Goal: Navigation & Orientation: Find specific page/section

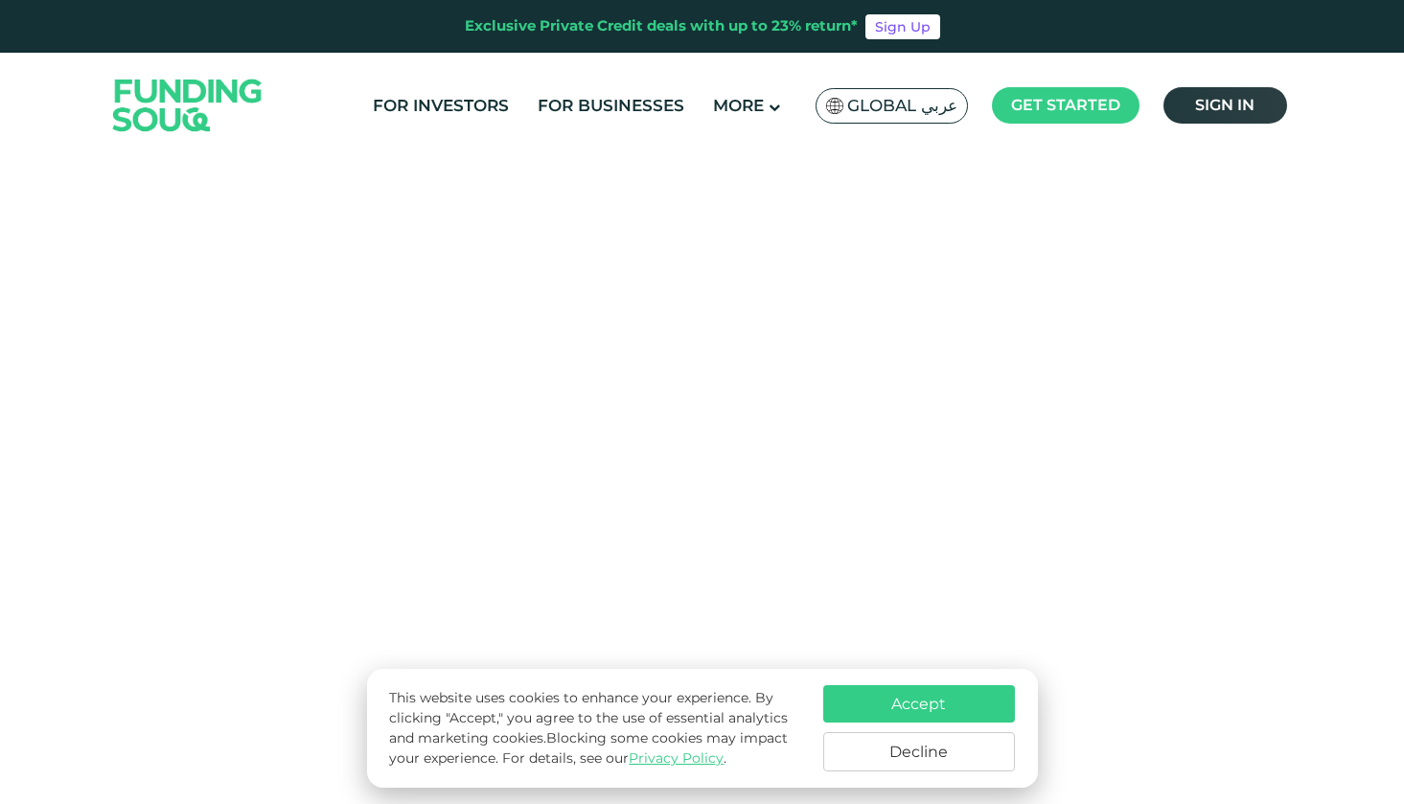
click at [1193, 107] on link "Sign in" at bounding box center [1225, 105] width 124 height 36
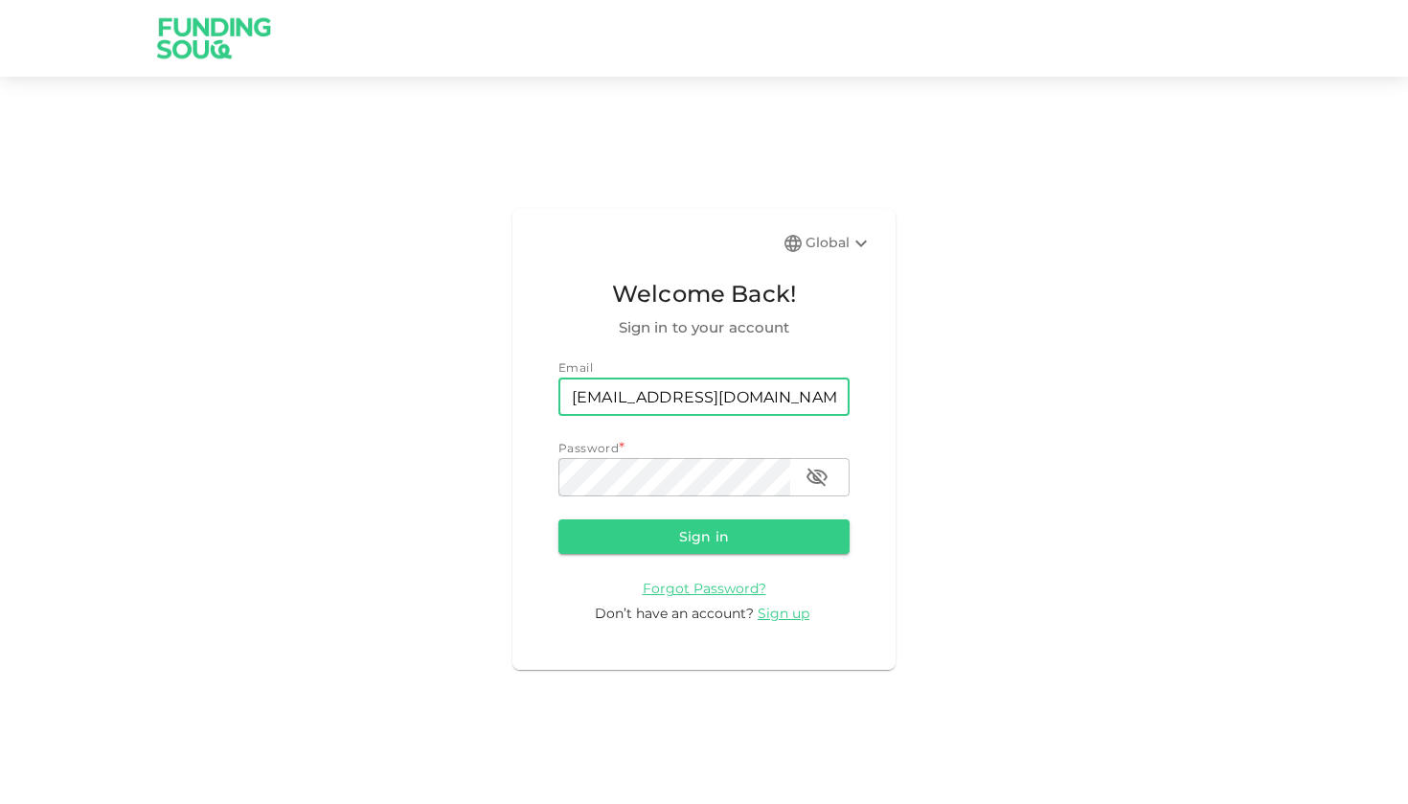
type input "[EMAIL_ADDRESS][DOMAIN_NAME]"
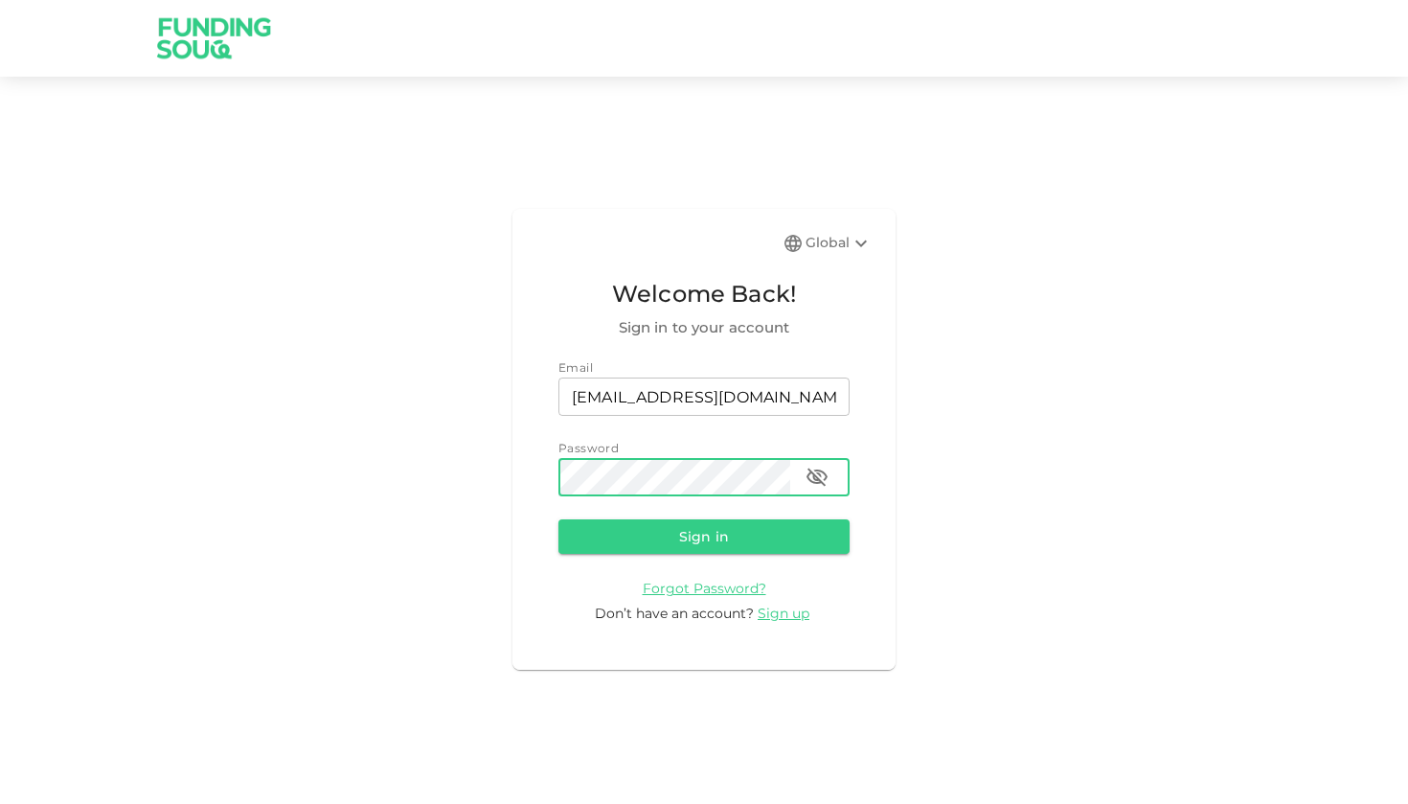
click at [704, 536] on button "Sign in" at bounding box center [704, 536] width 291 height 34
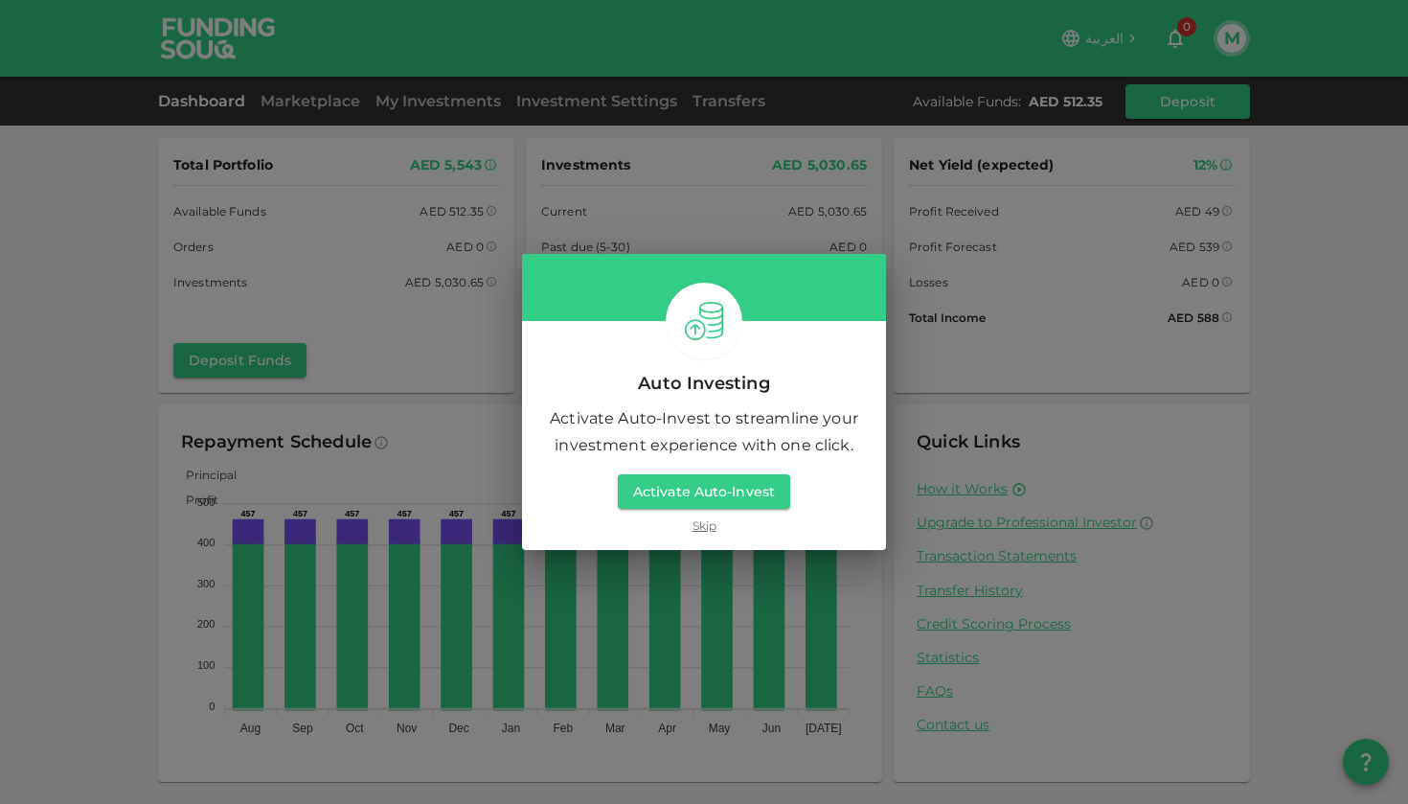
click at [705, 514] on div "Activate Auto-Invest Skip" at bounding box center [704, 504] width 172 height 60
click at [706, 524] on link "Skip" at bounding box center [705, 525] width 24 height 18
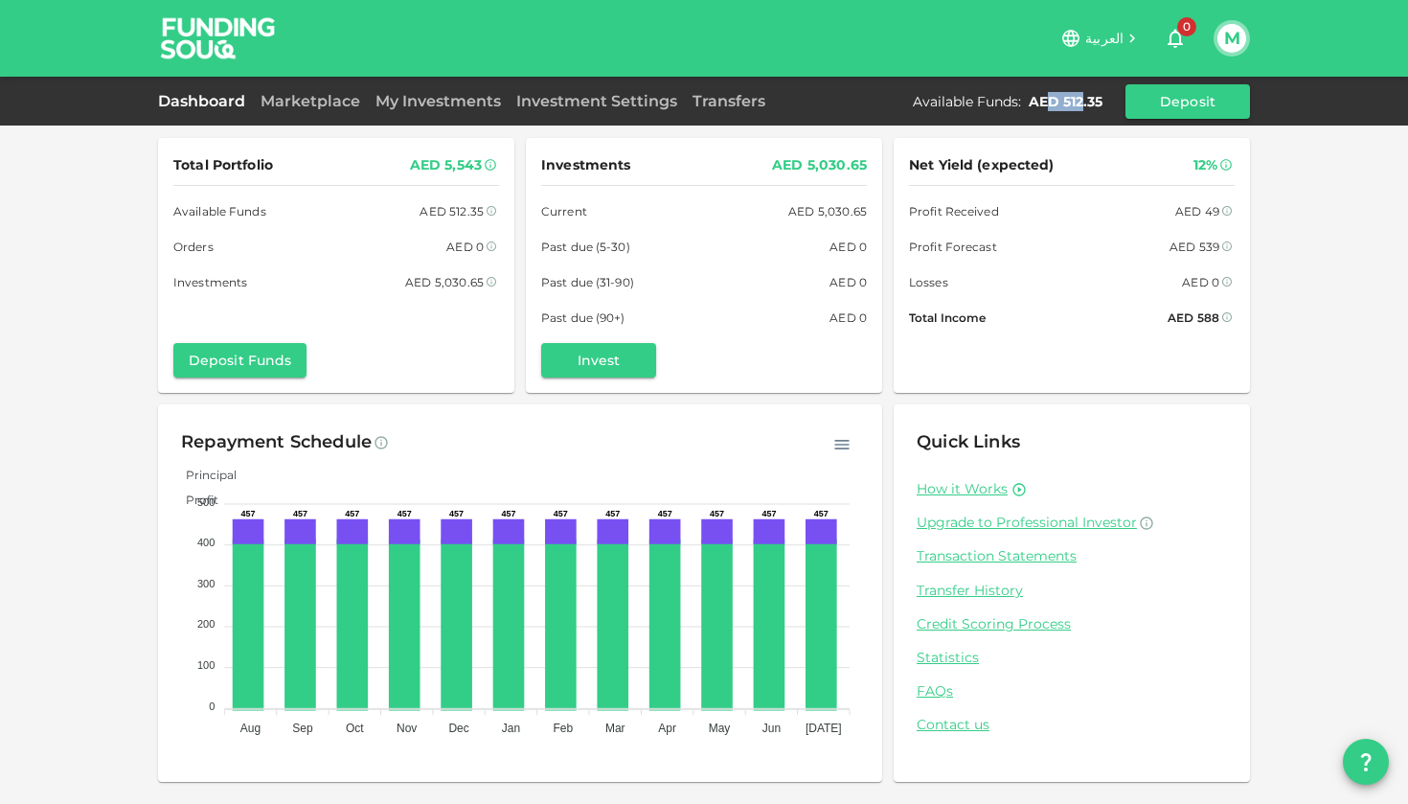
drag, startPoint x: 1049, startPoint y: 96, endPoint x: 1085, endPoint y: 97, distance: 36.4
click at [1085, 97] on div "AED 512.35" at bounding box center [1066, 101] width 74 height 19
click at [1173, 32] on icon "button" at bounding box center [1175, 38] width 23 height 23
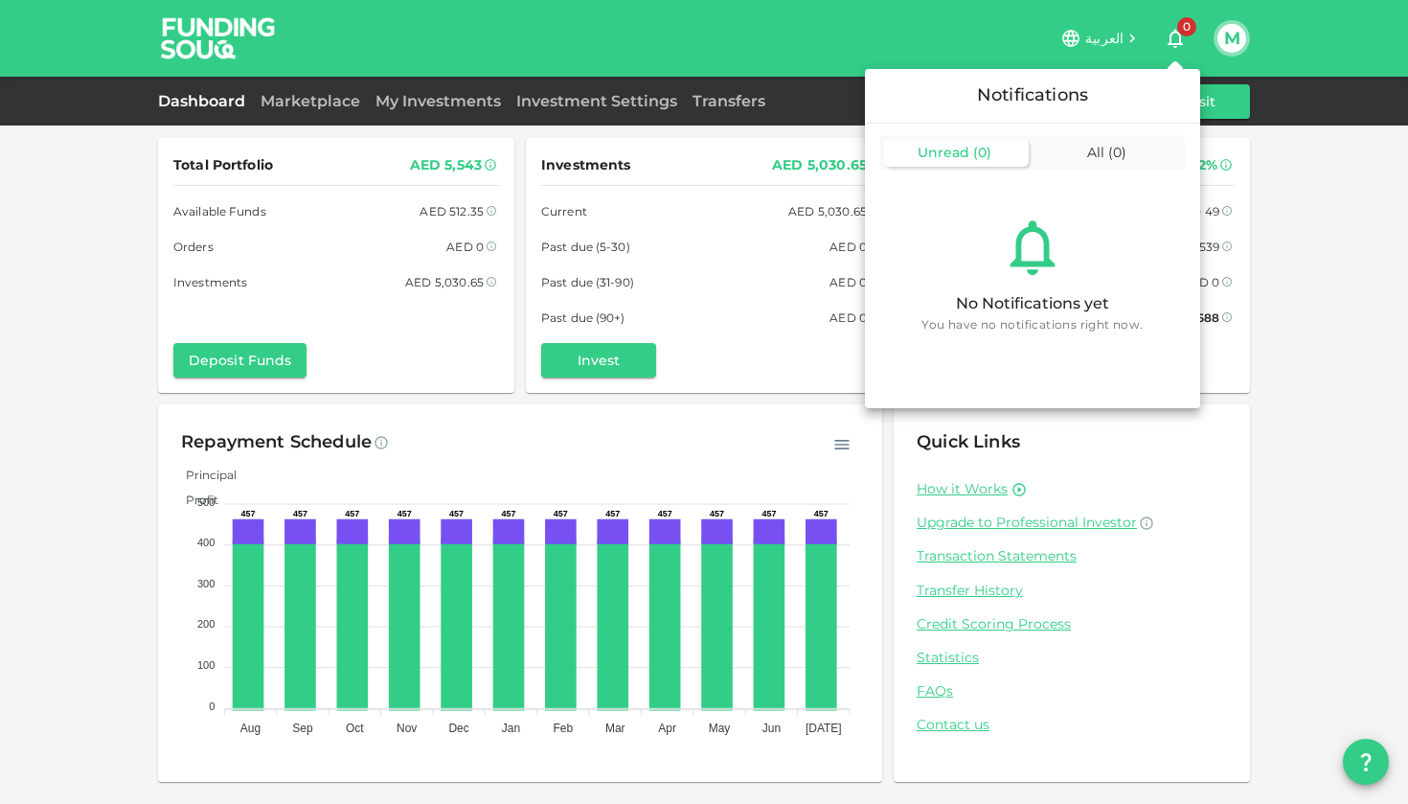
click at [1175, 33] on div at bounding box center [704, 402] width 1408 height 804
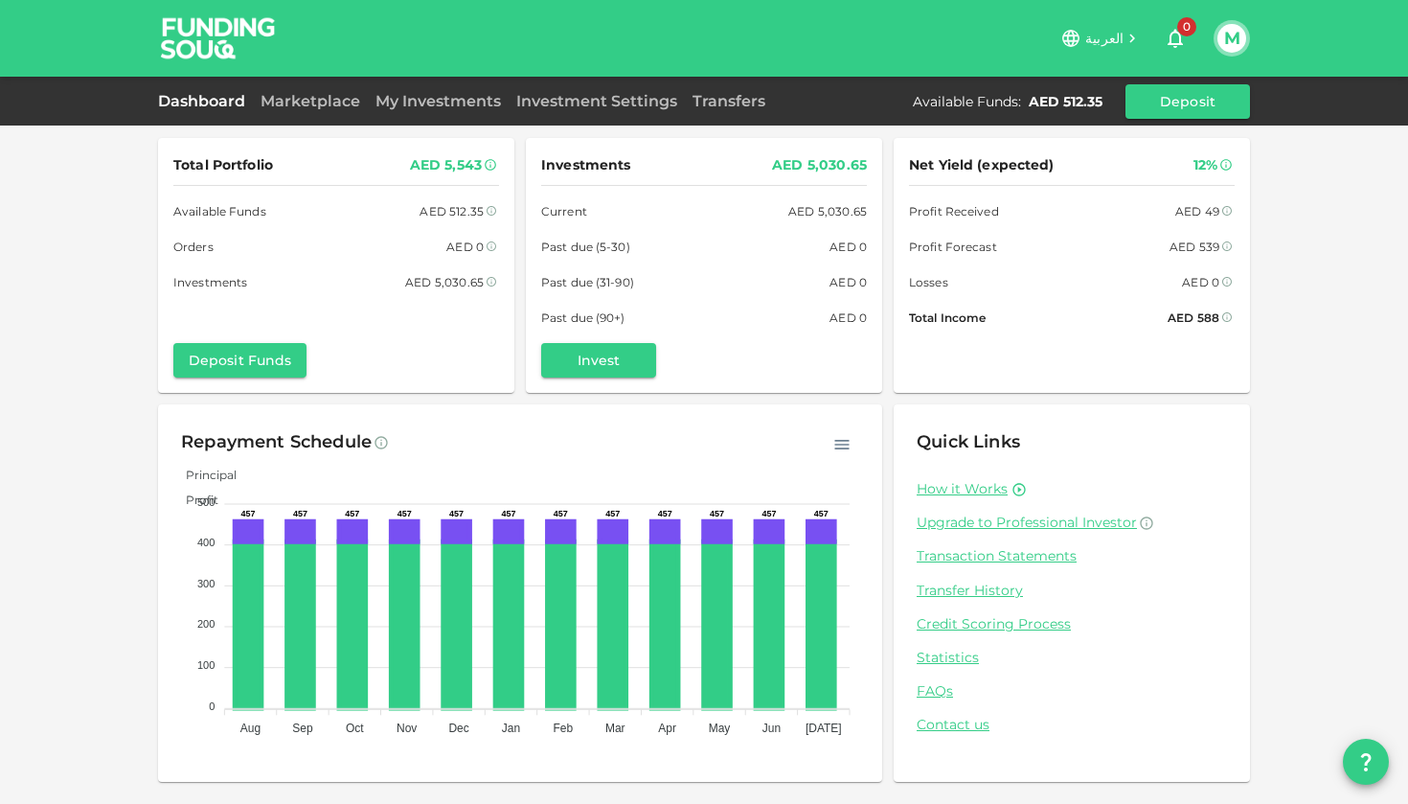
drag, startPoint x: 1180, startPoint y: 178, endPoint x: 1203, endPoint y: 178, distance: 23.0
click at [1204, 178] on div "Net Yield (expected) 12% Profit Received AED 49 Profit Forecast AED 539 Losses …" at bounding box center [1072, 240] width 326 height 174
click at [1203, 178] on div "Net Yield (expected) 12% Profit Received AED 49 Profit Forecast AED 539 Losses …" at bounding box center [1072, 240] width 326 height 174
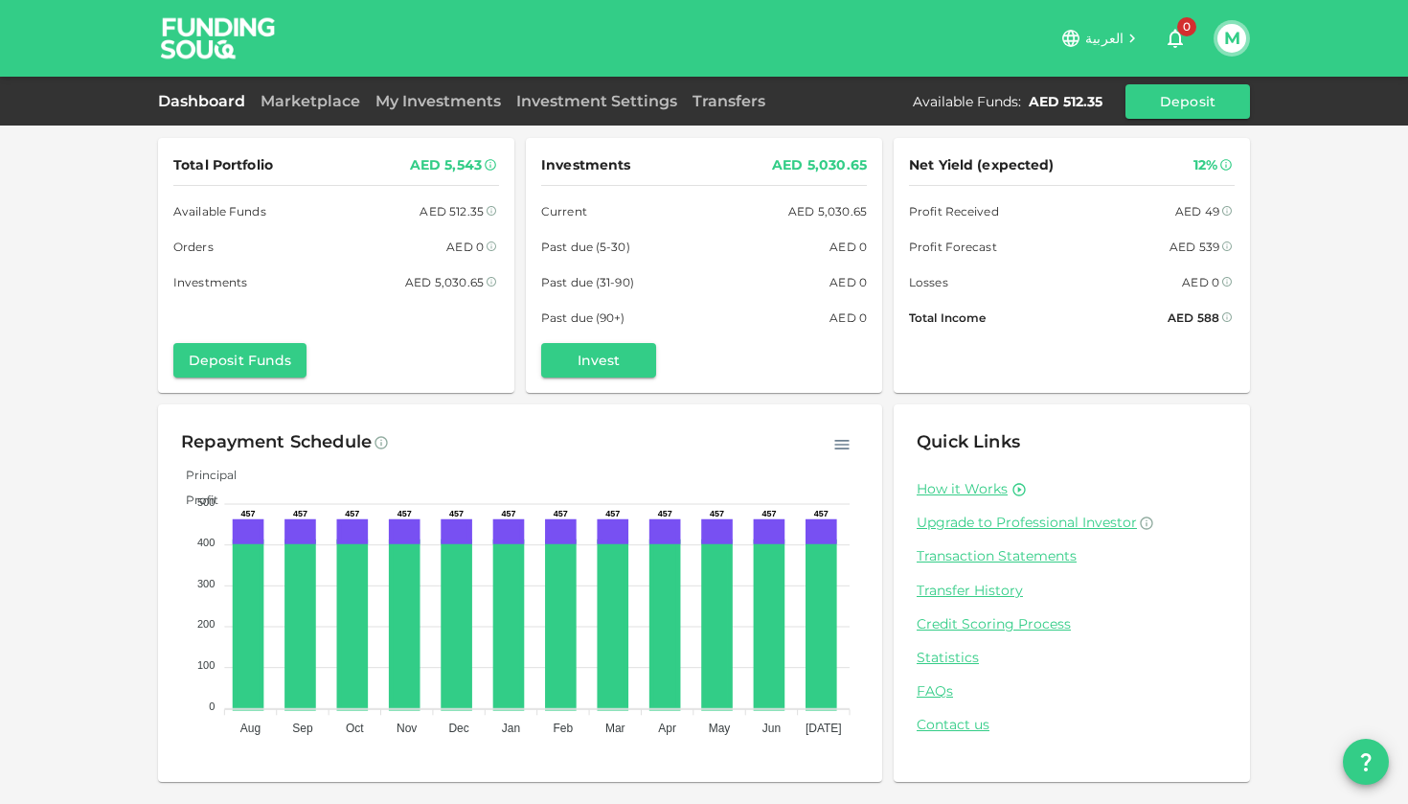
click at [1201, 223] on div "Net Yield (expected) 12% Profit Received AED 49 Profit Forecast AED 539 Losses …" at bounding box center [1072, 240] width 326 height 174
click at [1201, 262] on div "Net Yield (expected) 12% Profit Received AED 49 Profit Forecast AED 539 Losses …" at bounding box center [1072, 240] width 326 height 174
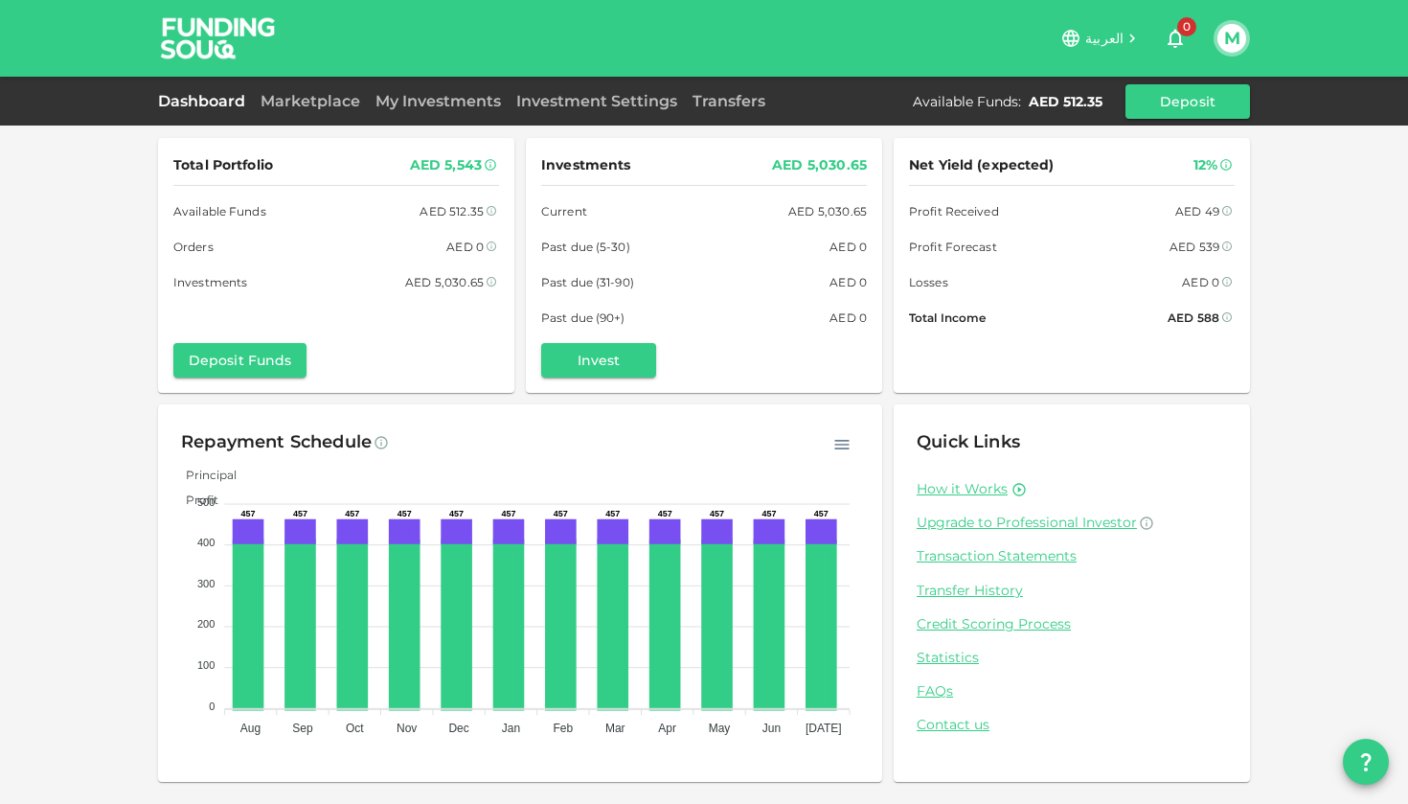
click at [1051, 259] on div "Net Yield (expected) 12% Profit Received AED 49 Profit Forecast AED 539 Losses …" at bounding box center [1072, 240] width 326 height 174
click at [787, 205] on div "Current AED 5,030.65" at bounding box center [704, 211] width 326 height 20
click at [824, 215] on div "AED 5,030.65" at bounding box center [827, 211] width 79 height 20
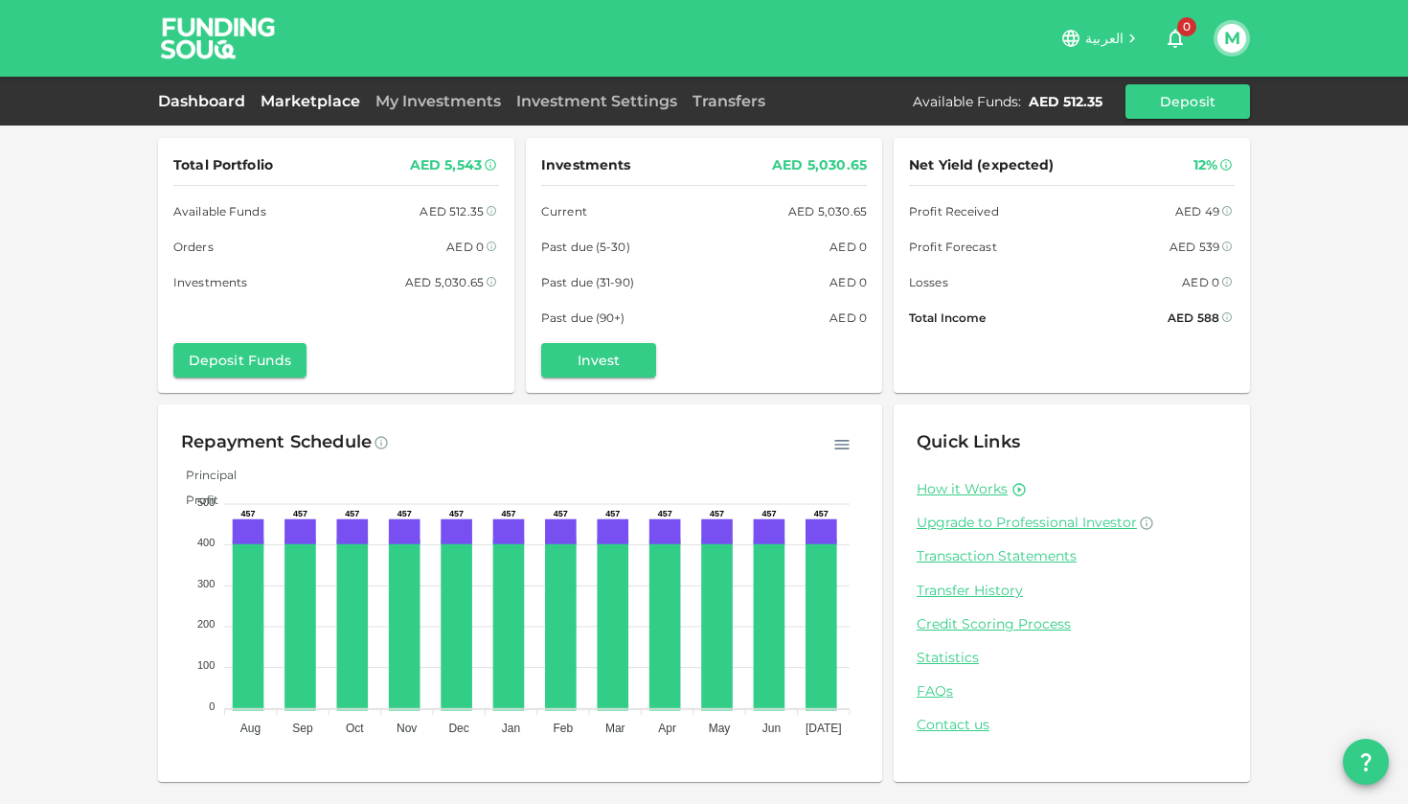
click at [331, 102] on link "Marketplace" at bounding box center [310, 101] width 115 height 18
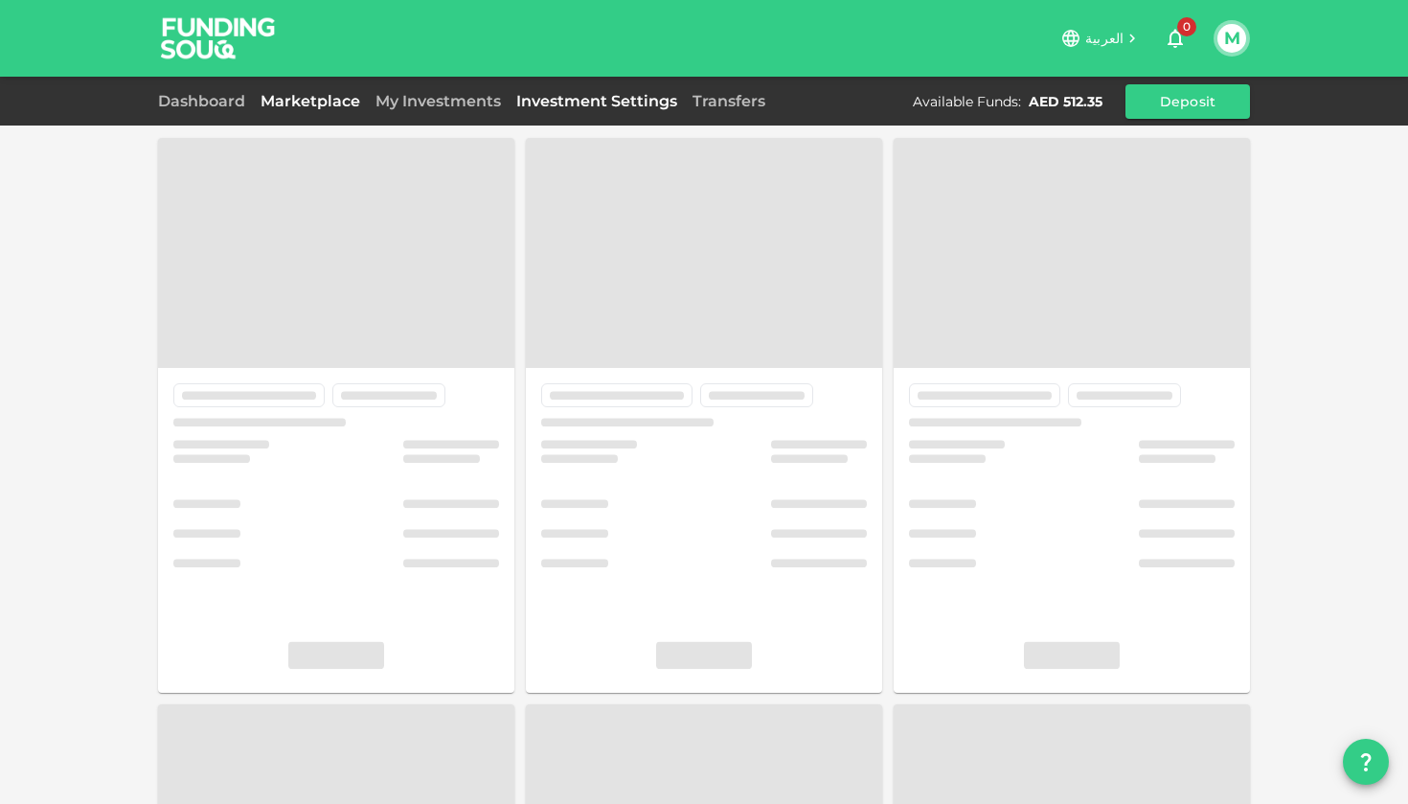
click at [569, 100] on link "Investment Settings" at bounding box center [597, 101] width 176 height 18
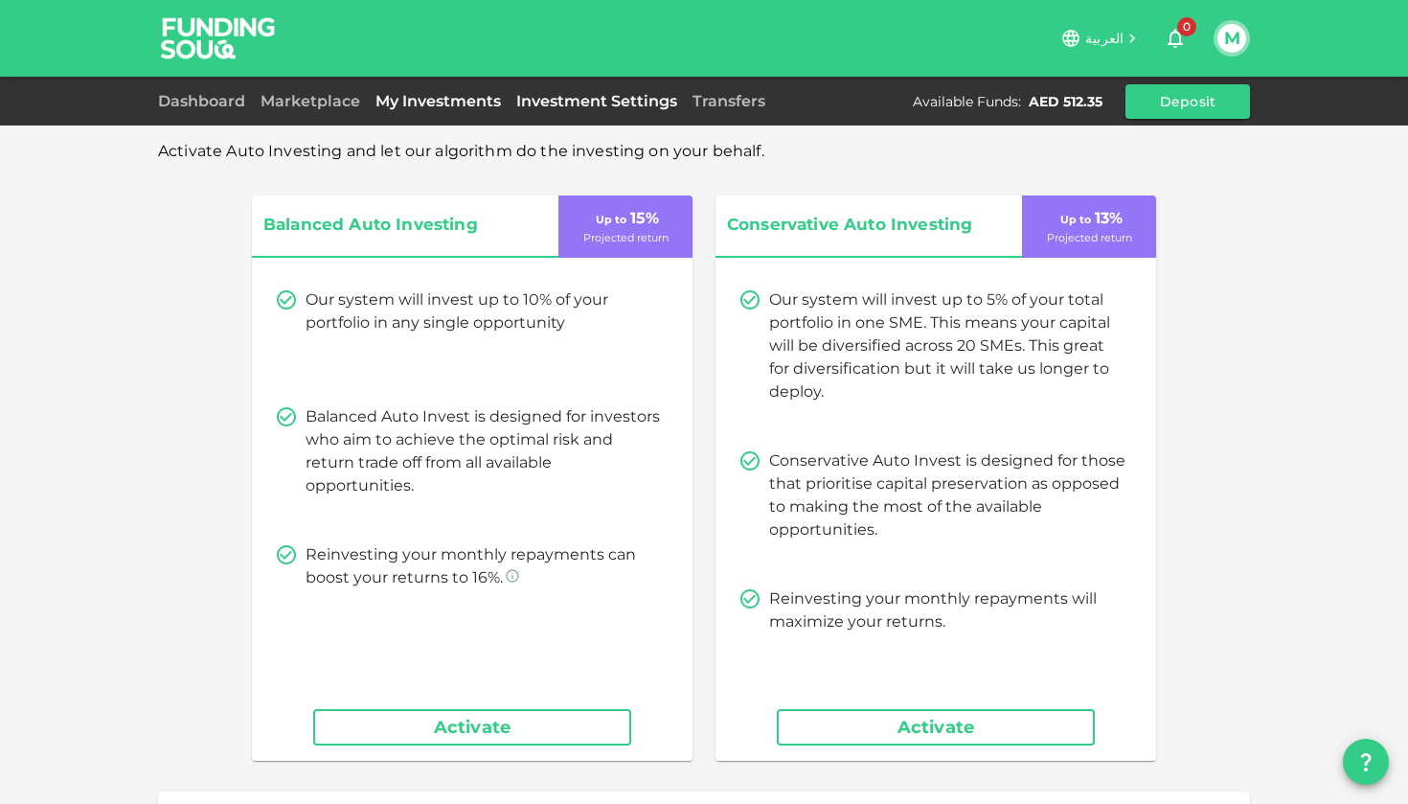
click at [449, 103] on link "My Investments" at bounding box center [438, 101] width 141 height 18
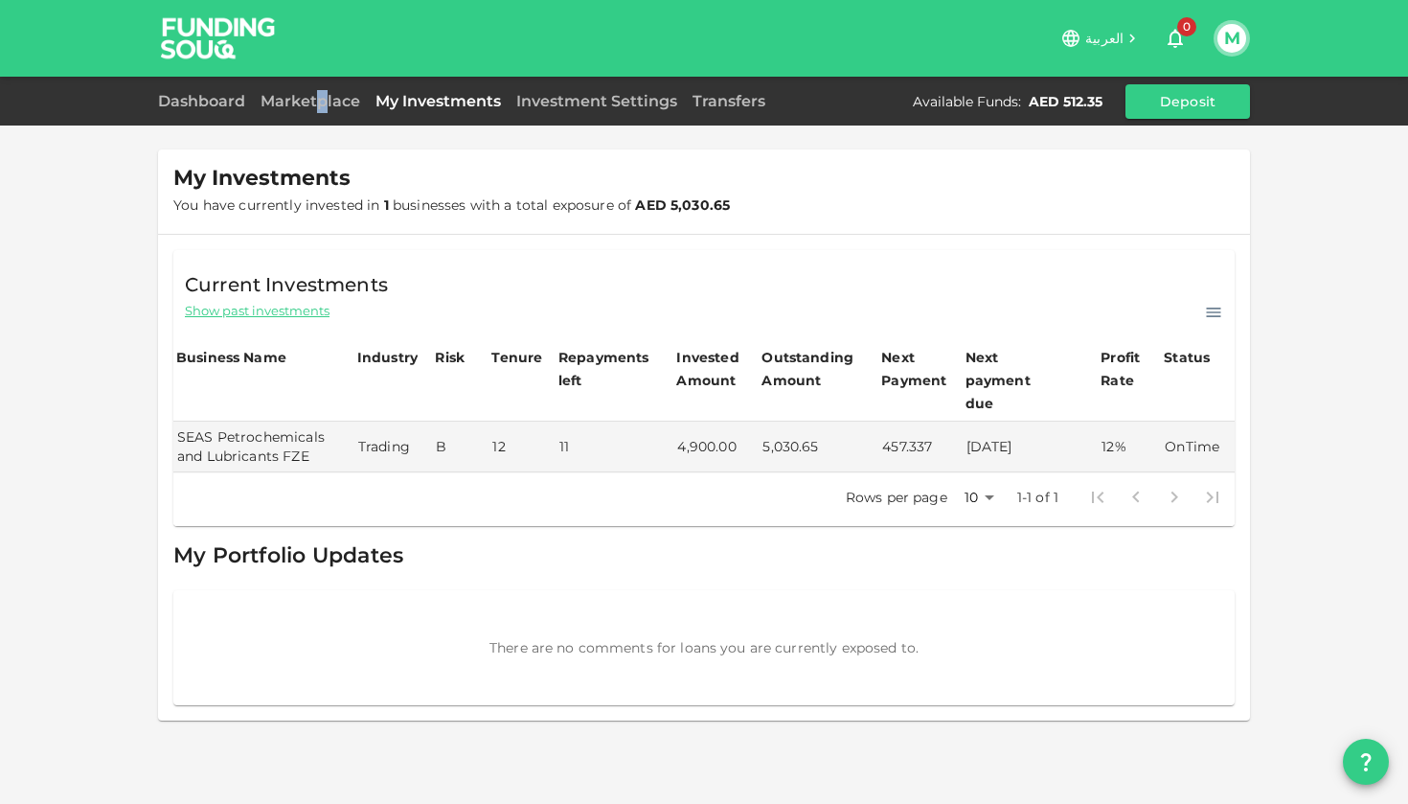
click at [322, 90] on div "Marketplace" at bounding box center [310, 101] width 115 height 23
click at [296, 82] on div "Dashboard Marketplace My Investments Investment Settings Transfers Available Fu…" at bounding box center [704, 101] width 1408 height 49
click at [296, 101] on link "Marketplace" at bounding box center [310, 101] width 115 height 18
